Goal: Task Accomplishment & Management: Complete application form

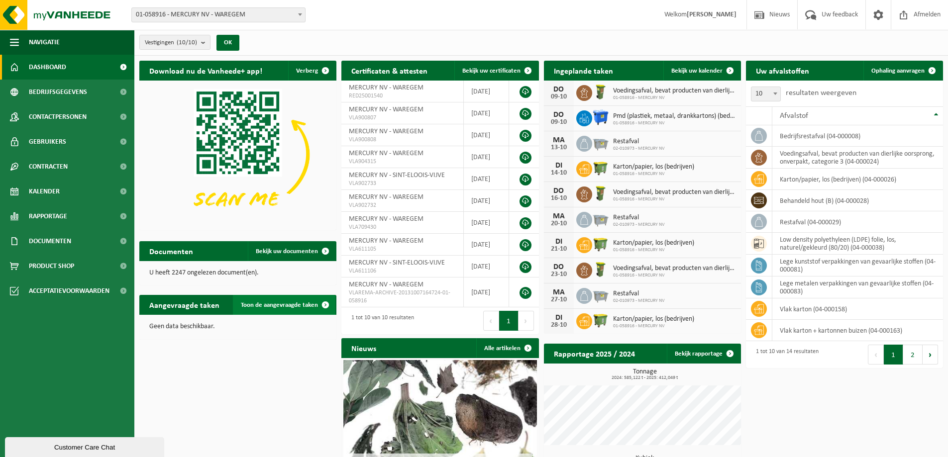
click at [326, 305] on span at bounding box center [325, 305] width 20 height 20
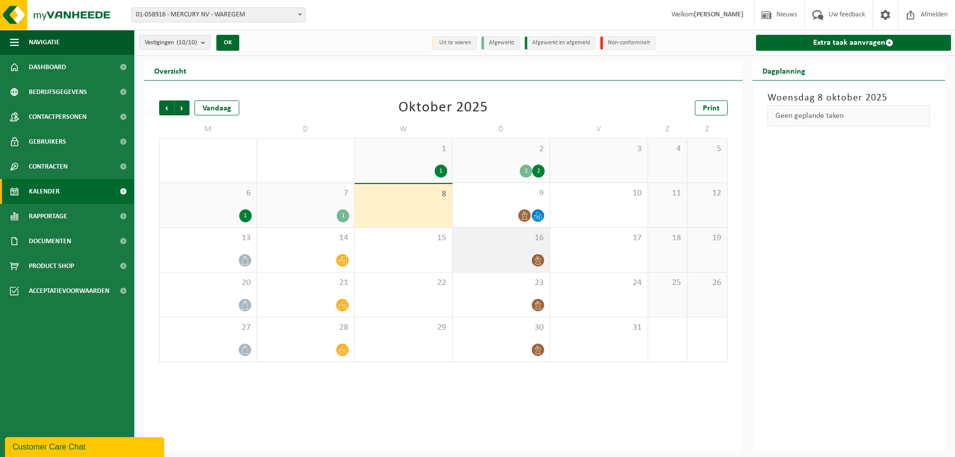
click at [519, 251] on div "16" at bounding box center [501, 250] width 97 height 44
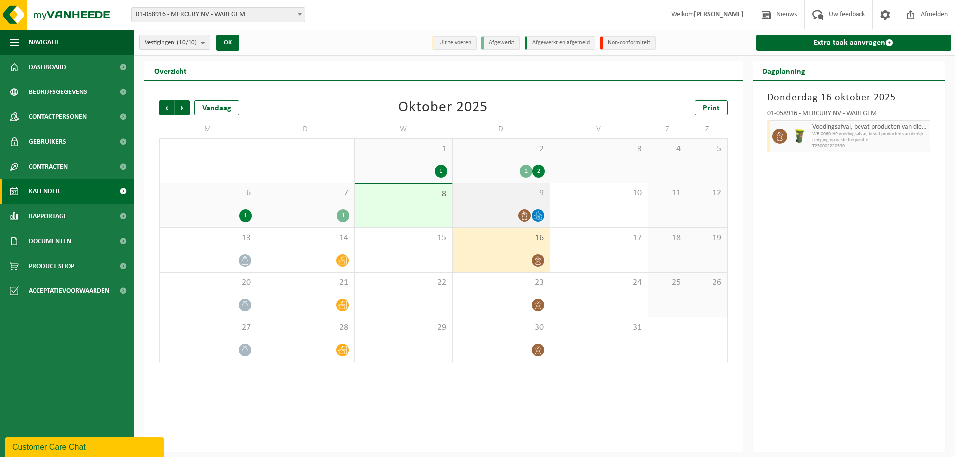
click at [500, 196] on span "9" at bounding box center [502, 193] width 88 height 11
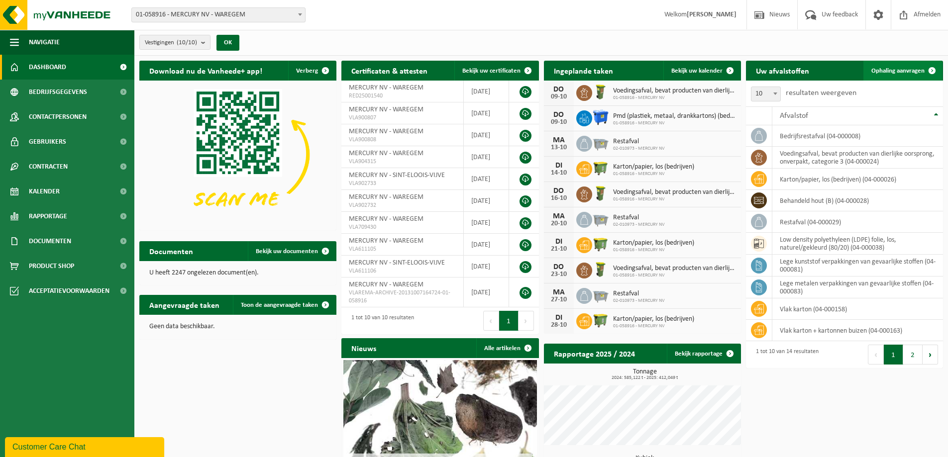
click at [929, 70] on span at bounding box center [932, 71] width 20 height 20
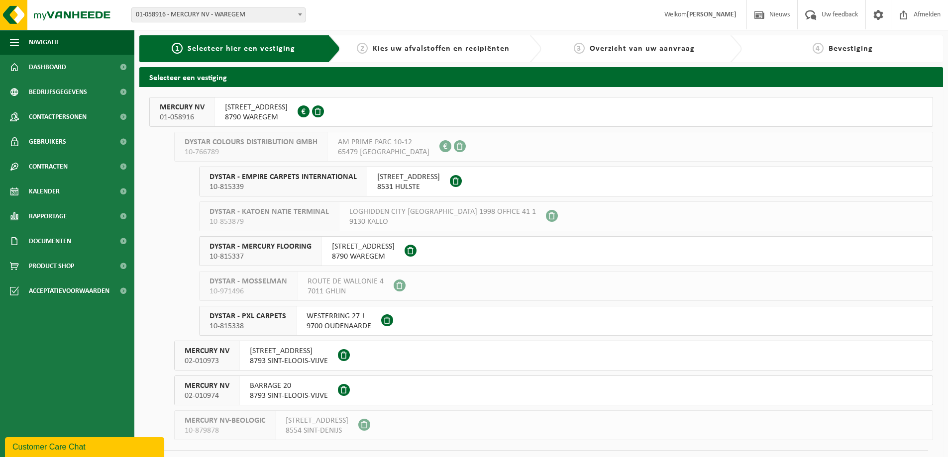
click at [205, 118] on div "MERCURY NV 01-058916" at bounding box center [182, 111] width 65 height 29
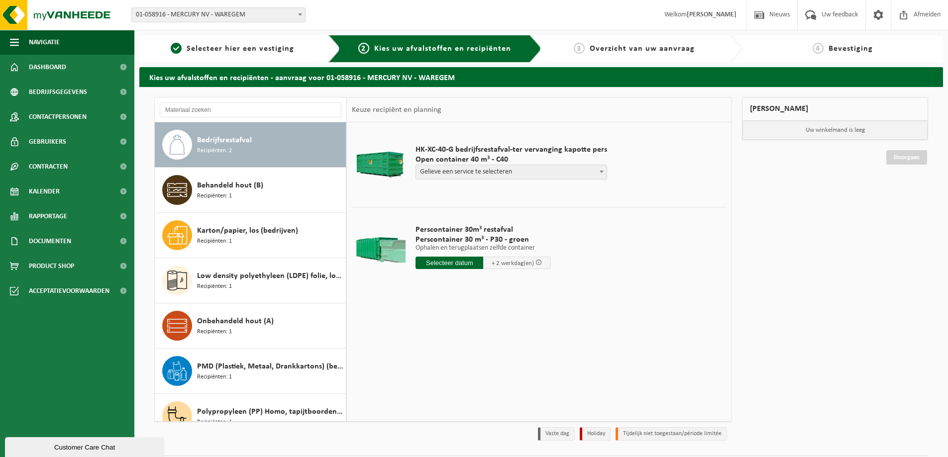
click at [238, 138] on span "Bedrijfsrestafval" at bounding box center [224, 140] width 55 height 12
click at [599, 171] on b at bounding box center [601, 172] width 4 height 2
select select "P2PL-VEL-055328_HK-XC-40-GN-00_04-000008_46"
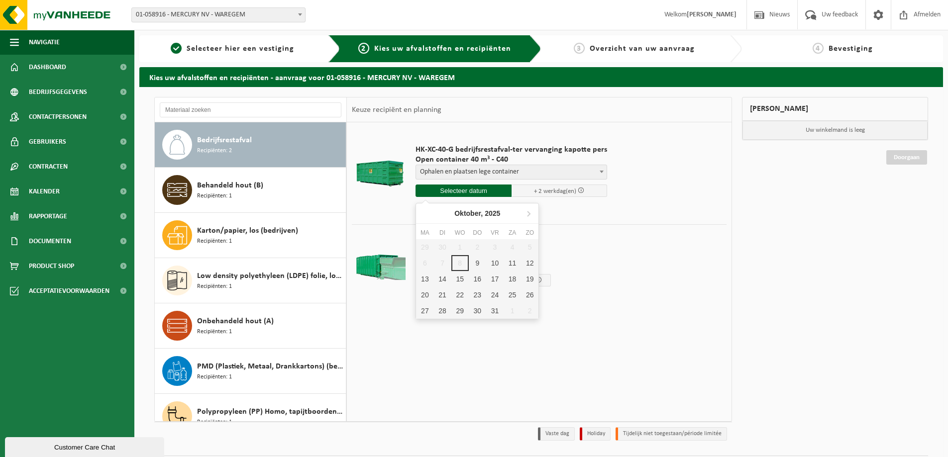
click at [463, 186] on input "text" at bounding box center [463, 191] width 96 height 12
click at [477, 267] on div "9" at bounding box center [477, 263] width 17 height 16
type input "Van 2025-10-09"
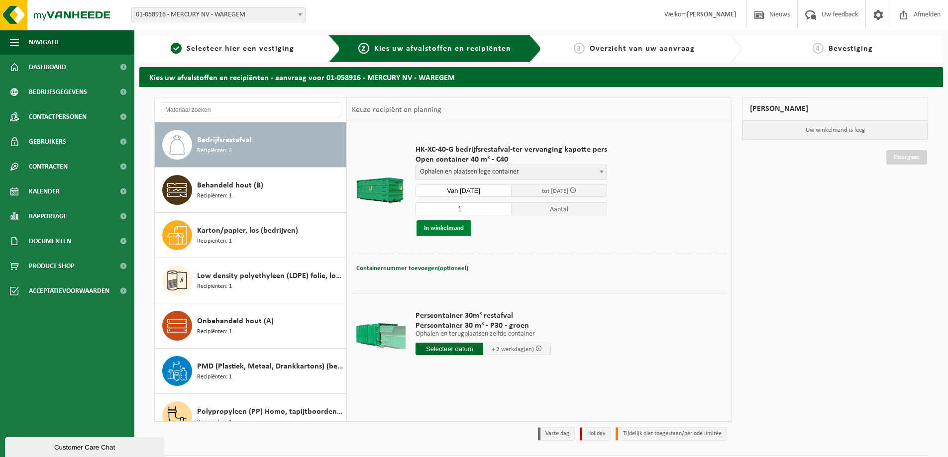
click at [437, 226] on button "In winkelmand" at bounding box center [443, 228] width 55 height 16
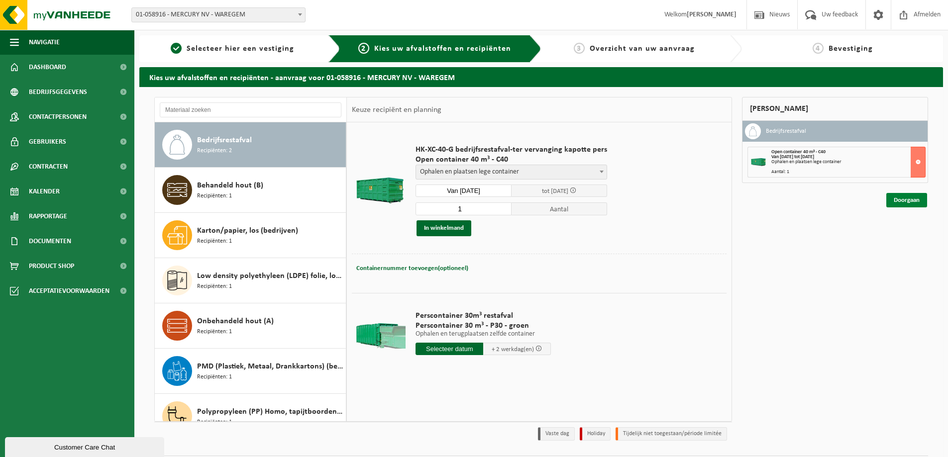
click at [905, 205] on link "Doorgaan" at bounding box center [906, 200] width 41 height 14
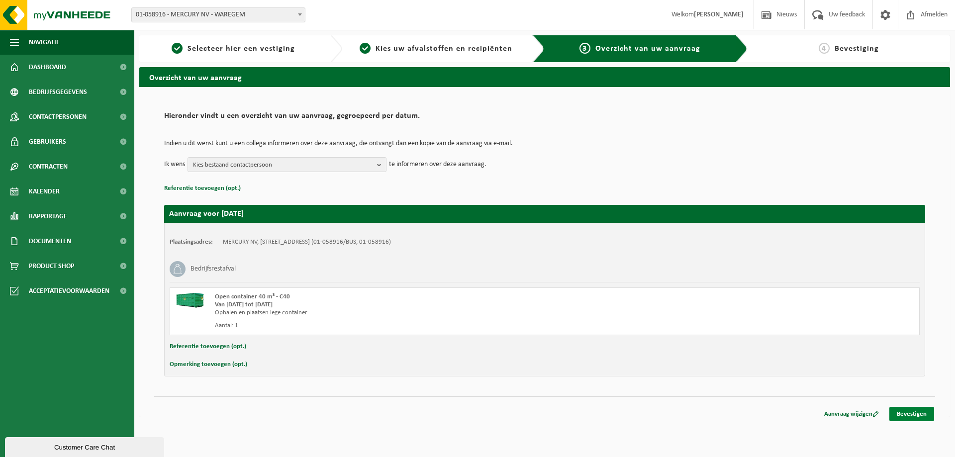
click at [911, 417] on link "Bevestigen" at bounding box center [911, 414] width 45 height 14
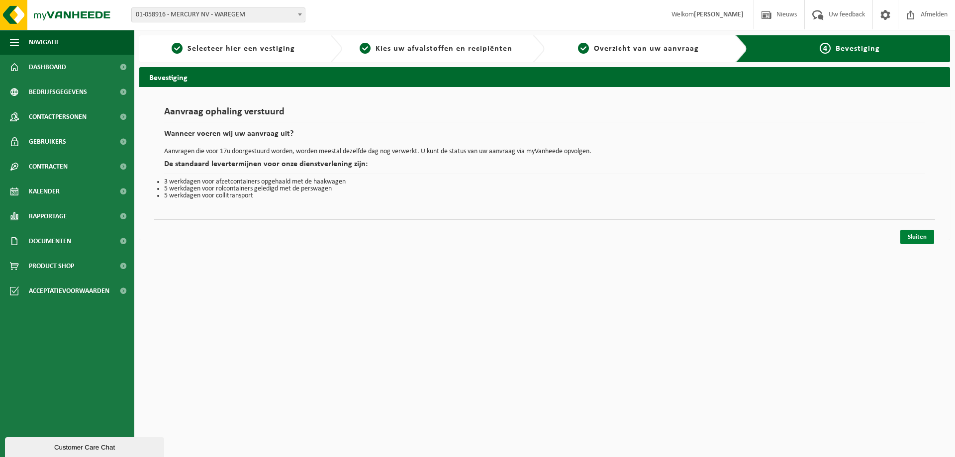
click at [913, 237] on link "Sluiten" at bounding box center [917, 237] width 34 height 14
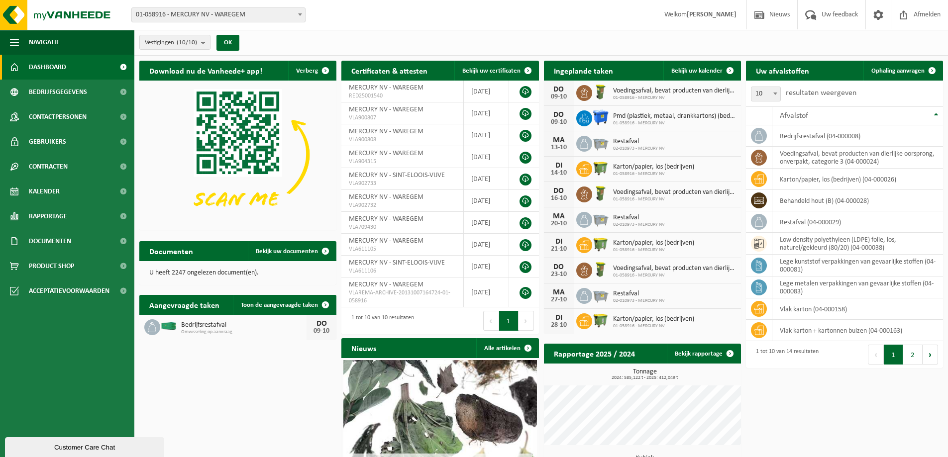
scroll to position [84, 0]
